Goal: Task Accomplishment & Management: Manage account settings

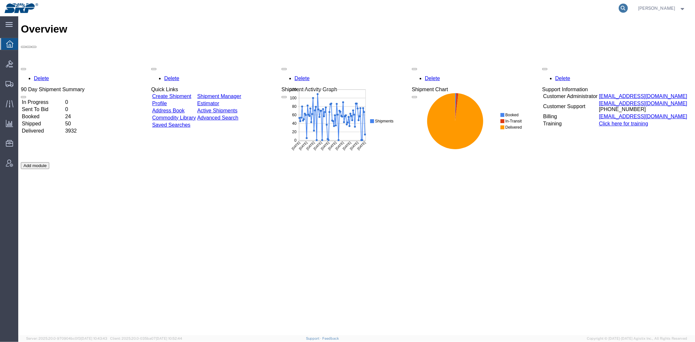
click at [624, 5] on icon at bounding box center [623, 8] width 9 height 9
click at [609, 8] on input "search" at bounding box center [520, 8] width 198 height 16
paste input "289501222467"
type input "289501222467"
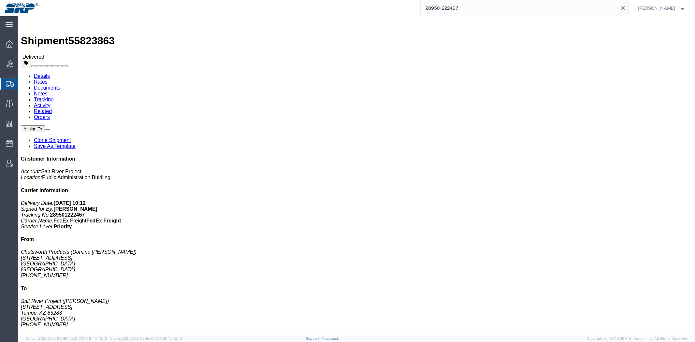
click at [623, 9] on icon at bounding box center [623, 8] width 9 height 9
click link "Clone Shipment"
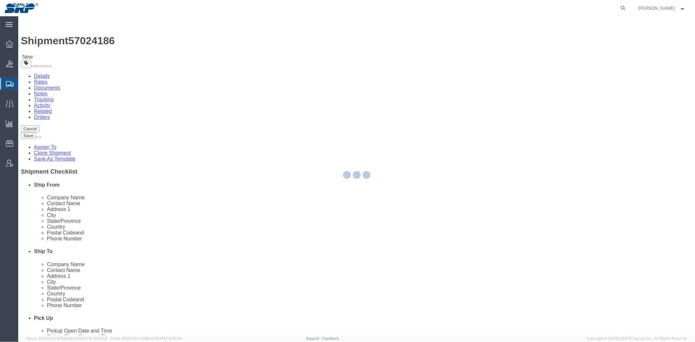
select select
select select "56538"
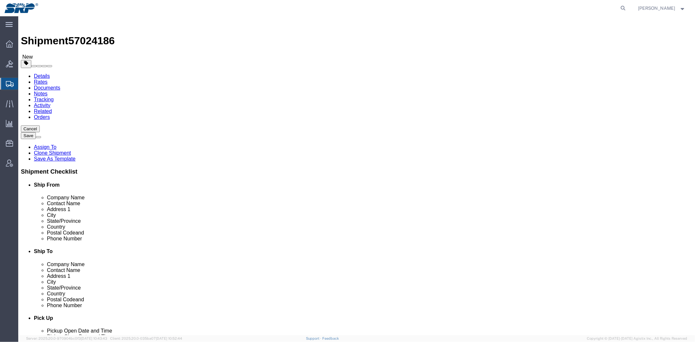
click link "Package Information"
drag, startPoint x: 122, startPoint y: 164, endPoint x: -18, endPoint y: 162, distance: 140.6
click html "Shipment 57024186 New Details Rates Documents Notes Tracking Activity Related O…"
type input "220"
drag, startPoint x: 114, startPoint y: 150, endPoint x: 73, endPoint y: 149, distance: 41.1
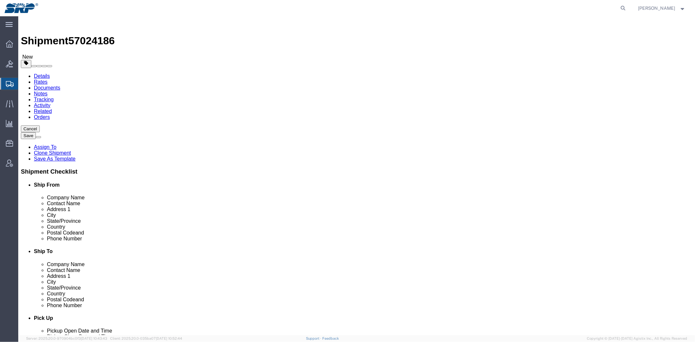
click div "Dimensions Length 90.00 x Width 54.00 x Height 72.00 Select cm ft in"
type input "44"
type input "53"
click div "1 x Pallet(s) Oversized (Not Stackable) Package Type Select Bale(s) Basket(s) B…"
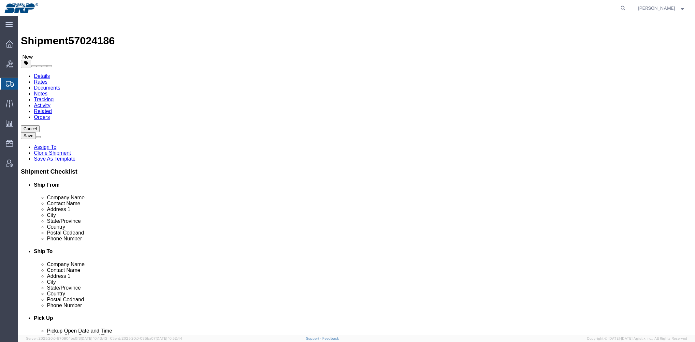
click dd "40.00 Each"
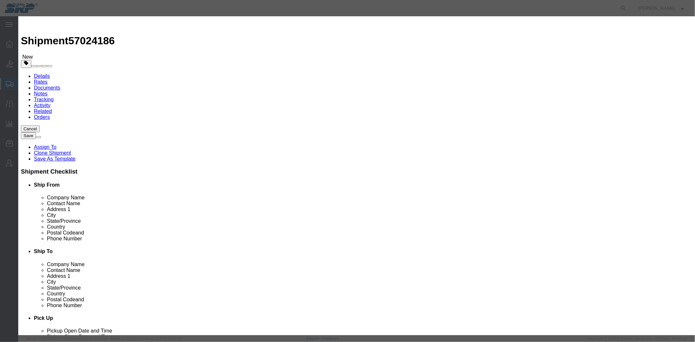
click button "Close"
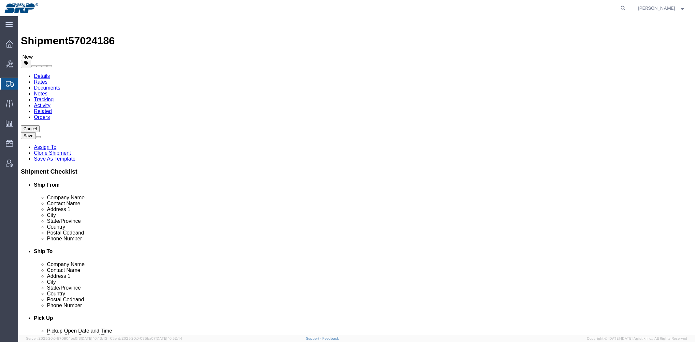
click link "Shipment Information"
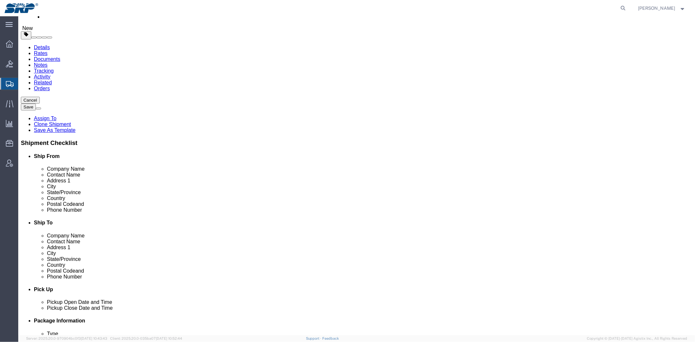
scroll to position [346, 0]
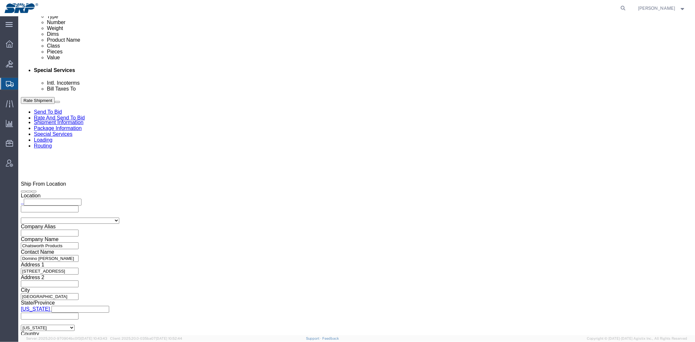
drag, startPoint x: 283, startPoint y: 176, endPoint x: 268, endPoint y: 242, distance: 67.3
click icon "button"
drag, startPoint x: 184, startPoint y: 160, endPoint x: 207, endPoint y: 160, distance: 22.5
click div "4500338391"
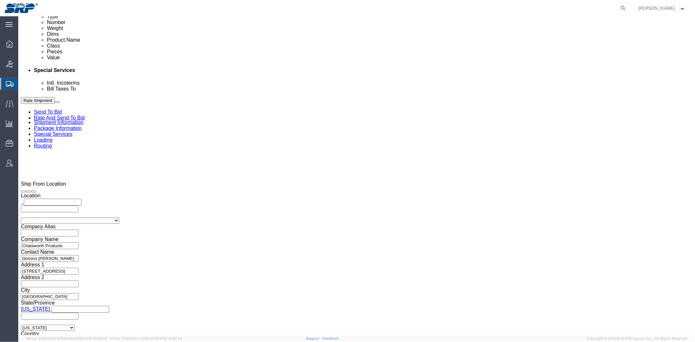
click button "Add reference"
click select "Select Account Type Activity ID Airline Appointment Number ASN Batch Request # …"
select select "PICKUPNUM"
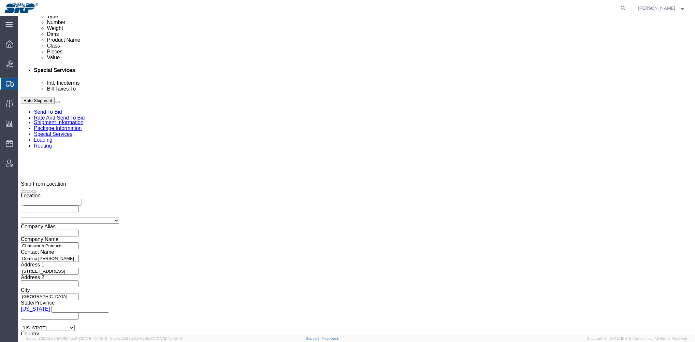
click select "Select Account Type Activity ID Airline Appointment Number ASN Batch Request # …"
click input "text"
paste input "436385"
type input "436385"
click input "4500338391"
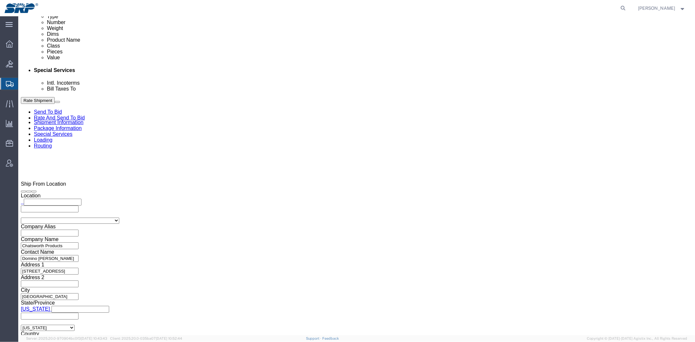
drag, startPoint x: 141, startPoint y: 162, endPoint x: 13, endPoint y: 165, distance: 128.2
click div "Select Account Type Activity ID Airline Appointment Number ASN Batch Request # …"
click div "Ship From Location Location My Profile Location 16th Street Facility 27th St Fa…"
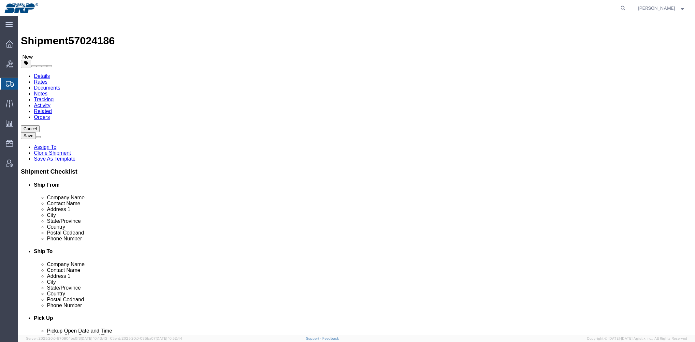
drag, startPoint x: 202, startPoint y: 202, endPoint x: 194, endPoint y: 60, distance: 141.7
click button "Save"
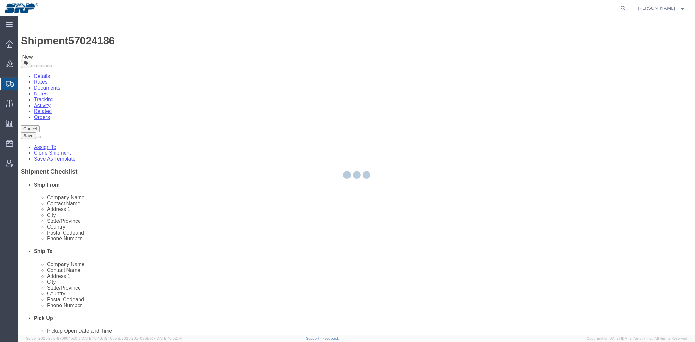
click at [33, 93] on div at bounding box center [356, 175] width 677 height 319
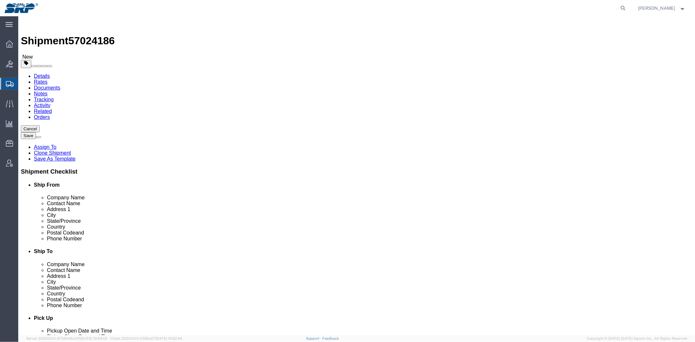
click at [0, 0] on span "Shipment Manager" at bounding box center [0, 0] width 0 height 0
